Goal: Task Accomplishment & Management: Use online tool/utility

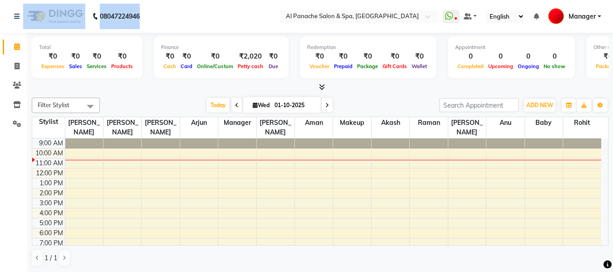
click at [250, 14] on nav "08047224946 Select Location × Al Panache Salon & Spa, [GEOGRAPHIC_DATA] WhatsAp…" at bounding box center [306, 16] width 613 height 33
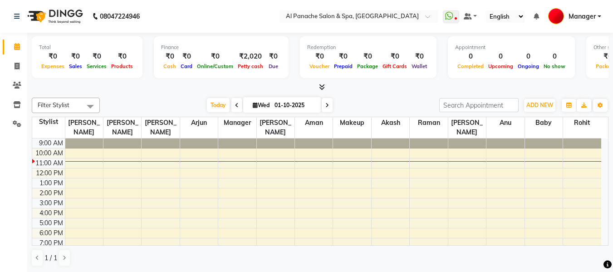
click at [236, 105] on icon at bounding box center [237, 105] width 4 height 5
type input "30-09-2025"
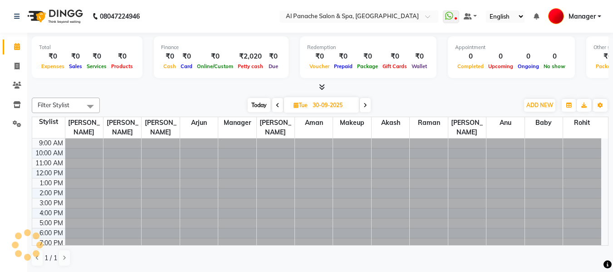
scroll to position [13, 0]
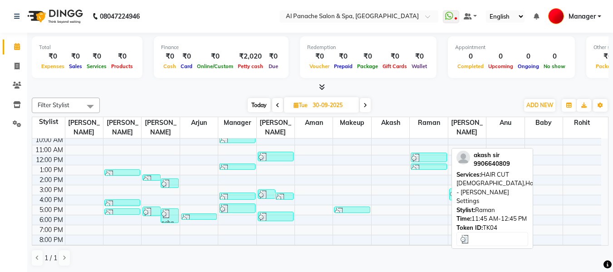
click at [428, 153] on div at bounding box center [429, 157] width 34 height 9
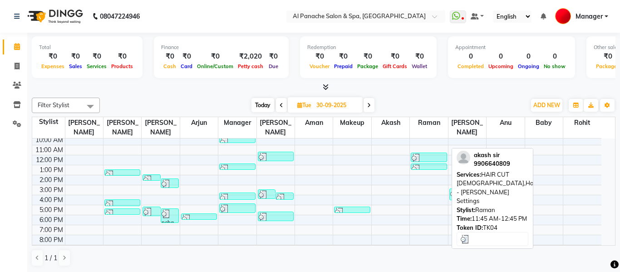
select select "3"
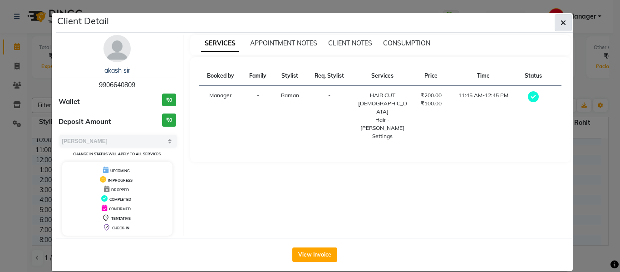
click at [561, 18] on button "button" at bounding box center [563, 22] width 17 height 17
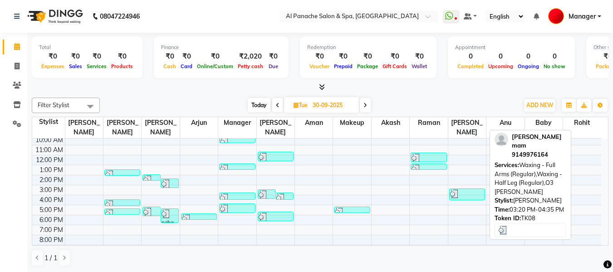
click at [468, 189] on div at bounding box center [467, 193] width 34 height 9
select select "3"
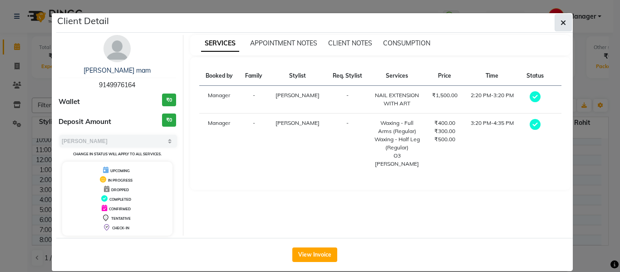
click at [560, 25] on icon "button" at bounding box center [562, 22] width 5 height 7
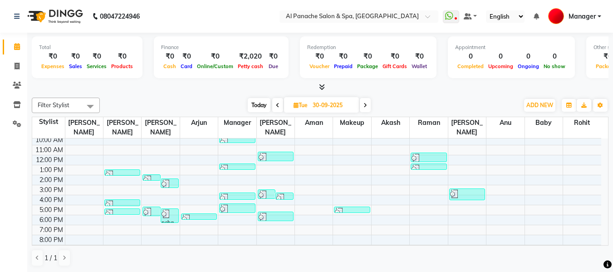
click at [362, 103] on span at bounding box center [365, 105] width 11 height 14
type input "01-10-2025"
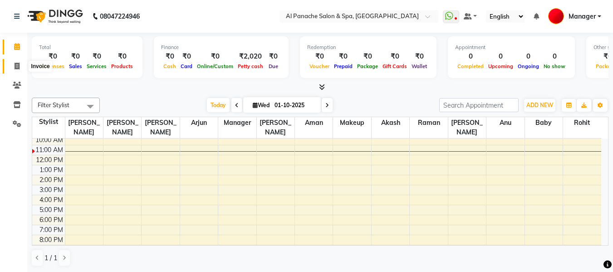
click at [17, 64] on icon at bounding box center [17, 66] width 5 height 7
select select "service"
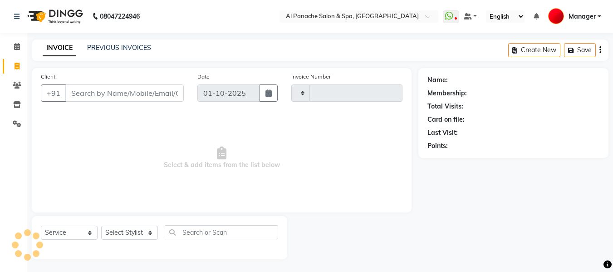
type input "2500"
select select "751"
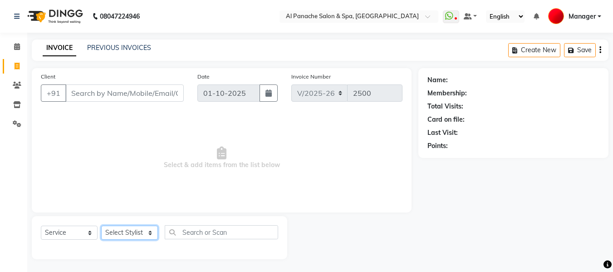
click at [128, 236] on select "Select Stylist [PERSON_NAME] [PERSON_NAME] Baby [PERSON_NAME] Makeup Manager [P…" at bounding box center [129, 233] width 57 height 14
select select "31034"
click at [101, 226] on select "Select Stylist [PERSON_NAME] [PERSON_NAME] Baby [PERSON_NAME] Makeup Manager [P…" at bounding box center [129, 233] width 57 height 14
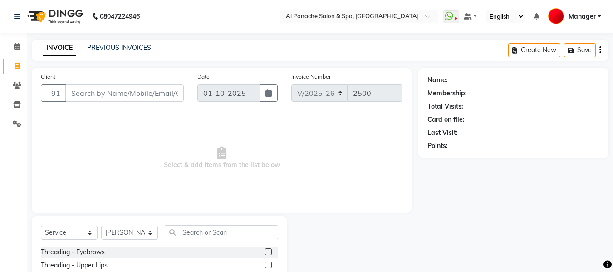
click at [265, 250] on label at bounding box center [268, 251] width 7 height 7
click at [265, 250] on input "checkbox" at bounding box center [268, 252] width 6 height 6
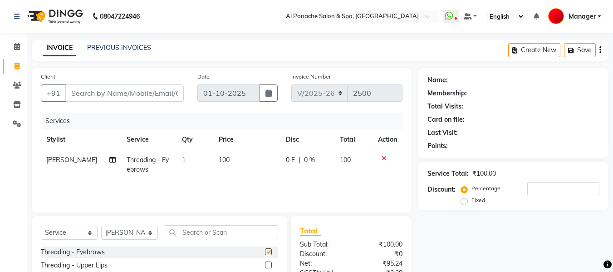
checkbox input "false"
click at [213, 155] on td "100" at bounding box center [246, 165] width 67 height 30
select select "31034"
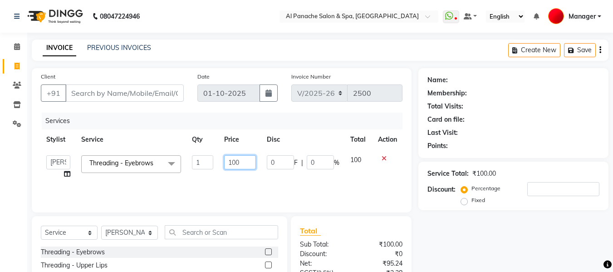
click at [233, 163] on input "100" at bounding box center [239, 162] width 31 height 14
type input "200"
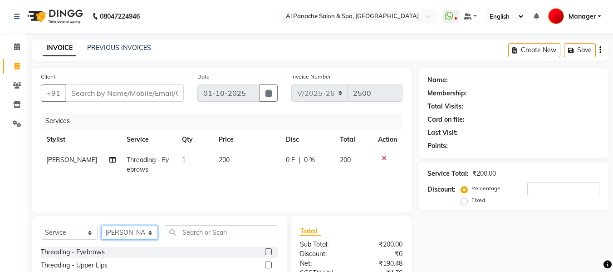
click at [137, 239] on select "Select Stylist [PERSON_NAME] [PERSON_NAME] Baby [PERSON_NAME] Makeup Manager [P…" at bounding box center [129, 233] width 57 height 14
select select "66322"
click at [101, 226] on select "Select Stylist [PERSON_NAME] [PERSON_NAME] Baby [PERSON_NAME] Makeup Manager [P…" at bounding box center [129, 233] width 57 height 14
click at [265, 250] on label at bounding box center [268, 251] width 7 height 7
click at [265, 250] on input "checkbox" at bounding box center [268, 252] width 6 height 6
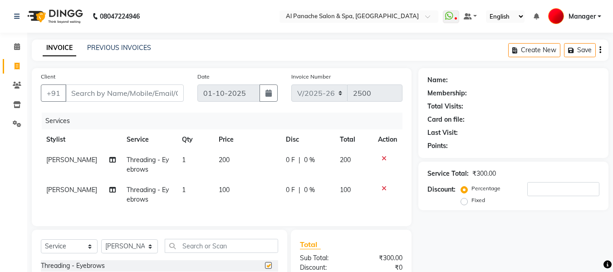
checkbox input "false"
click at [221, 188] on span "100" at bounding box center [224, 190] width 11 height 8
select select "66322"
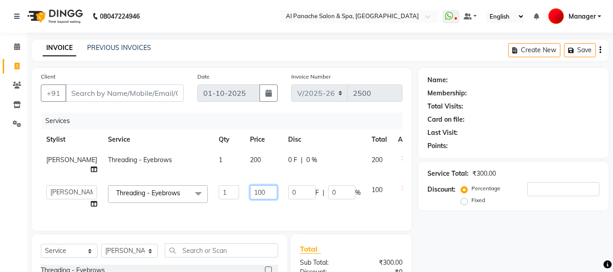
click at [250, 191] on input "100" at bounding box center [263, 192] width 27 height 14
type input "150"
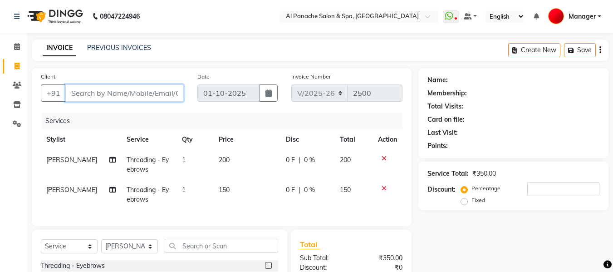
click at [112, 98] on input "Client" at bounding box center [124, 92] width 118 height 17
type input "p"
type input "0"
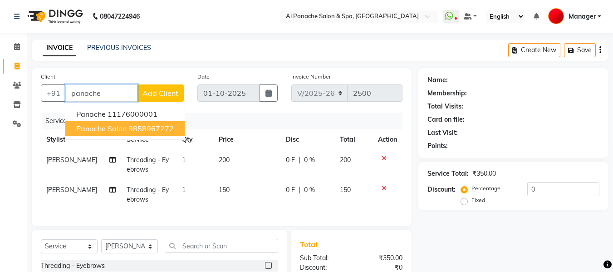
click at [139, 126] on ngb-highlight "9858967272" at bounding box center [150, 128] width 45 height 9
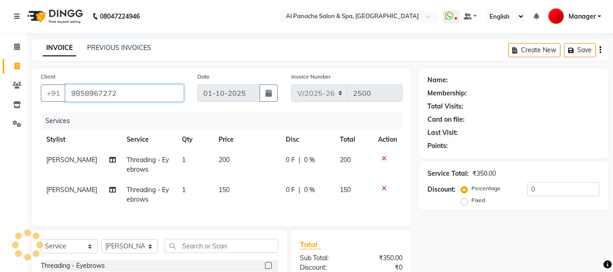
type input "9858967272"
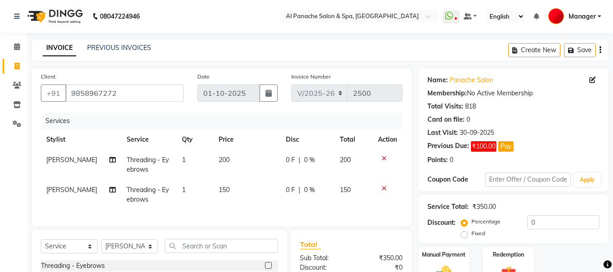
scroll to position [112, 0]
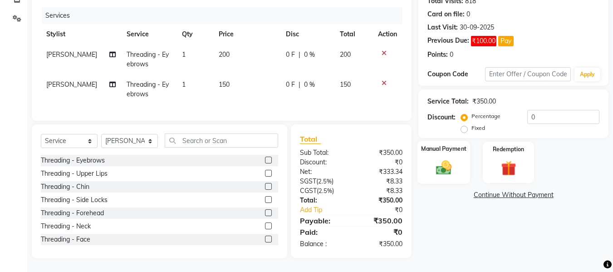
click at [441, 162] on img at bounding box center [443, 167] width 25 height 18
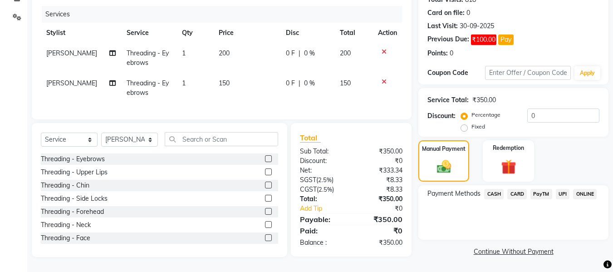
click at [562, 189] on span "UPI" at bounding box center [563, 194] width 14 height 10
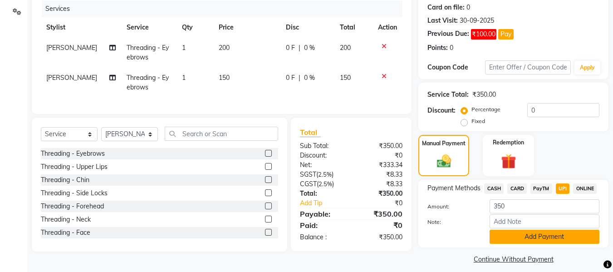
click at [558, 237] on button "Add Payment" at bounding box center [545, 237] width 110 height 14
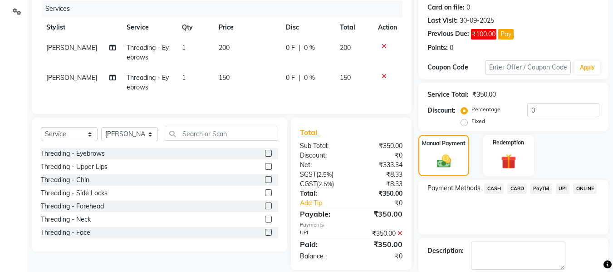
scroll to position [158, 0]
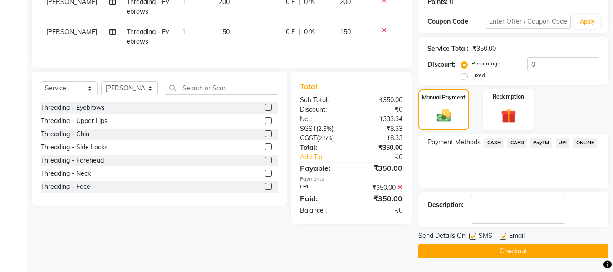
click at [519, 245] on button "Checkout" at bounding box center [513, 251] width 190 height 14
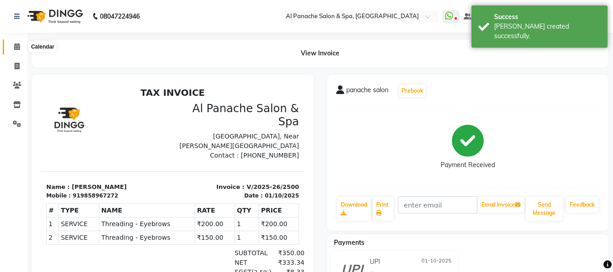
click at [14, 44] on icon at bounding box center [17, 46] width 6 height 7
